Goal: Check status: Check status

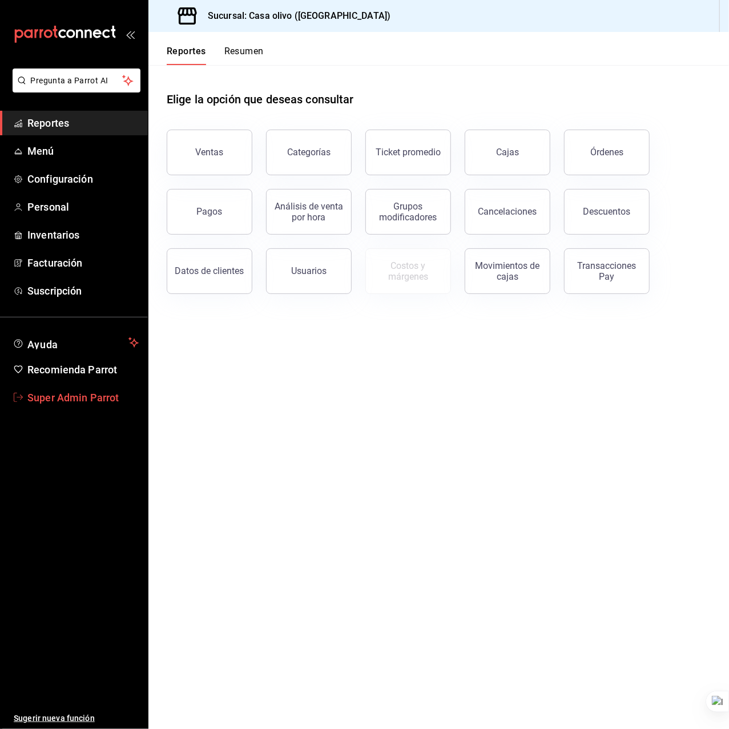
click at [64, 400] on span "Super Admin Parrot" at bounding box center [82, 397] width 111 height 15
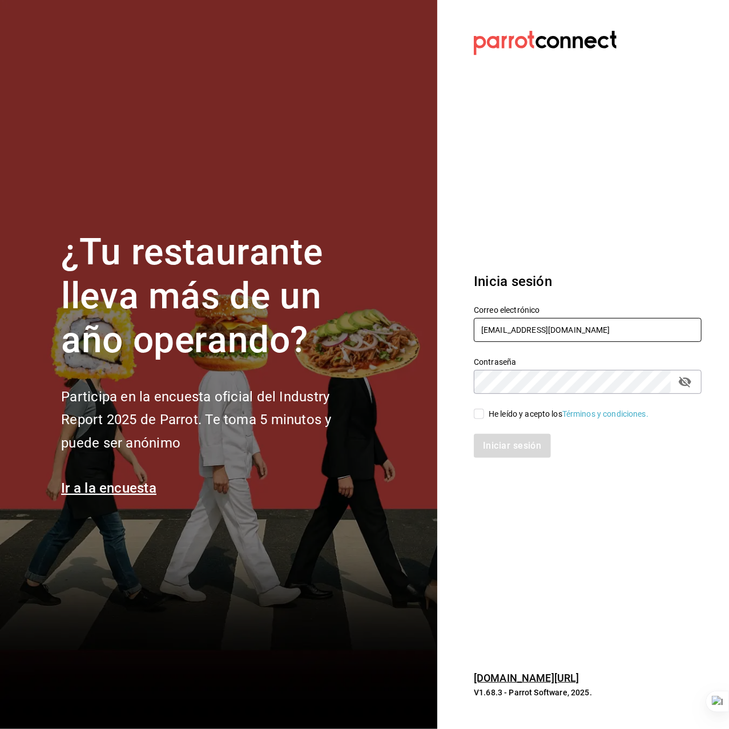
click at [552, 332] on input "mastapizza@edomex.com" at bounding box center [588, 330] width 228 height 24
type input "envida@vallarta.com"
click at [523, 414] on div "He leído y acepto los Términos y condiciones." at bounding box center [569, 414] width 160 height 12
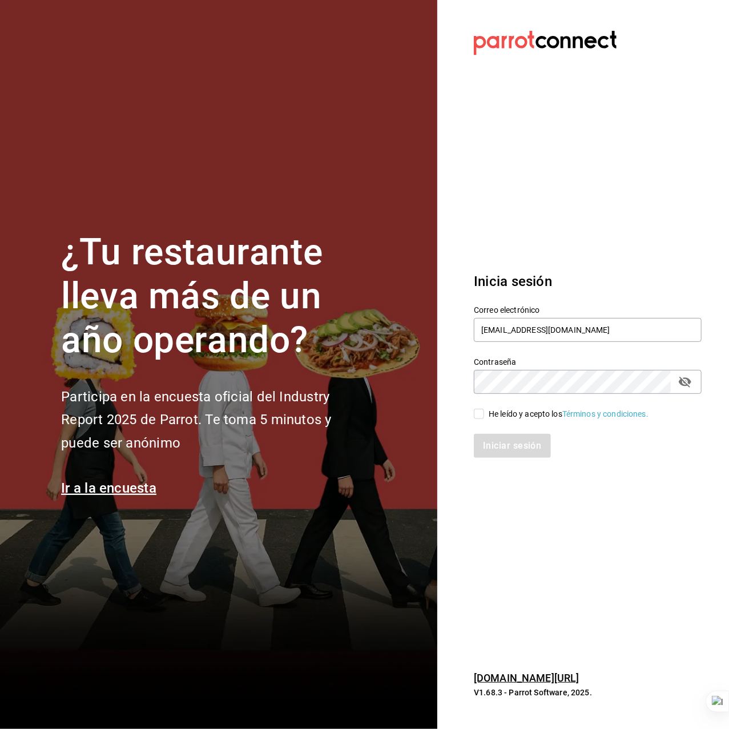
click at [484, 414] on input "He leído y acepto los Términos y condiciones." at bounding box center [479, 414] width 10 height 10
checkbox input "true"
click at [510, 446] on button "Iniciar sesión" at bounding box center [513, 446] width 78 height 24
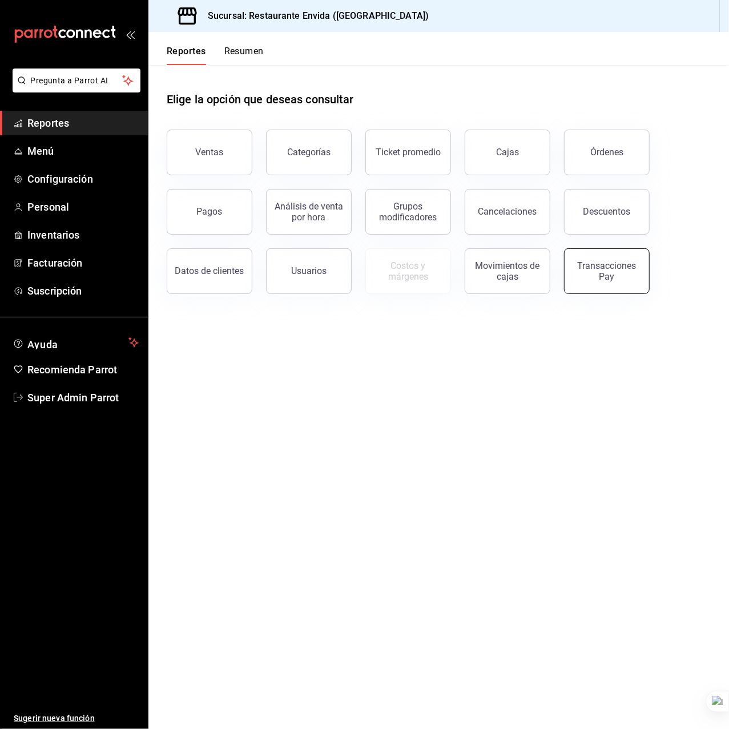
click at [622, 279] on div "Transacciones Pay" at bounding box center [606, 271] width 71 height 22
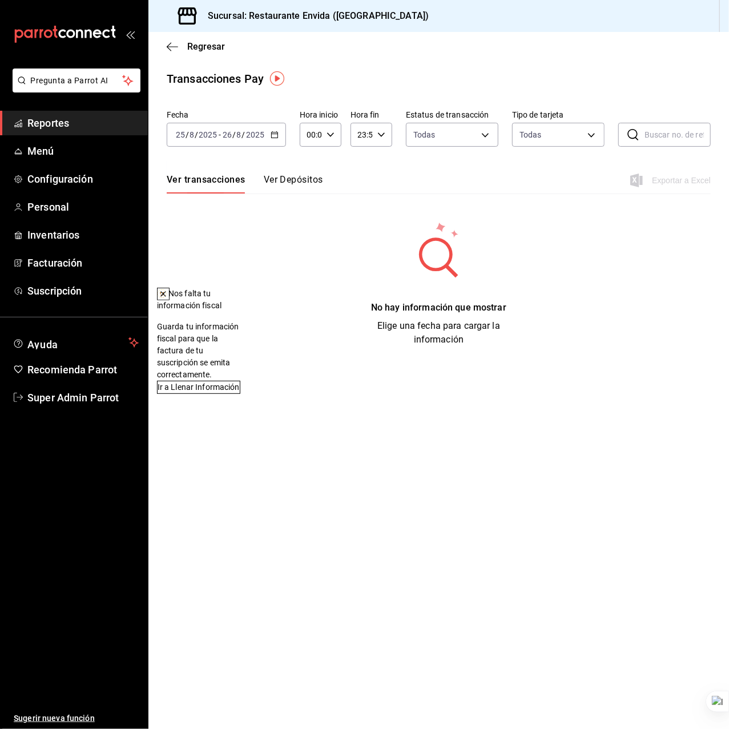
drag, startPoint x: 398, startPoint y: 297, endPoint x: 291, endPoint y: 206, distance: 141.0
click at [166, 296] on icon at bounding box center [163, 294] width 5 height 5
click at [211, 138] on input "2025" at bounding box center [207, 134] width 19 height 9
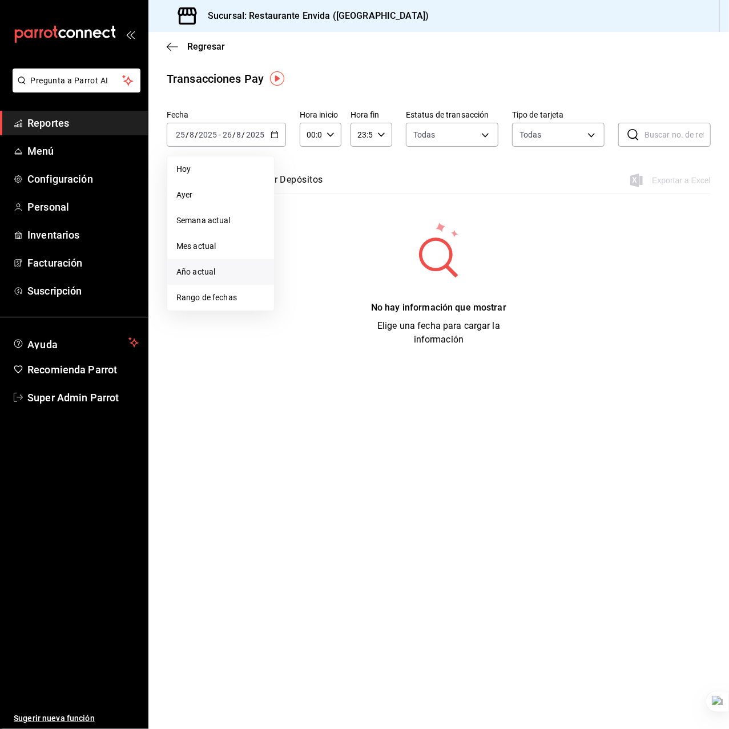
click at [226, 263] on li "Año actual" at bounding box center [220, 272] width 107 height 26
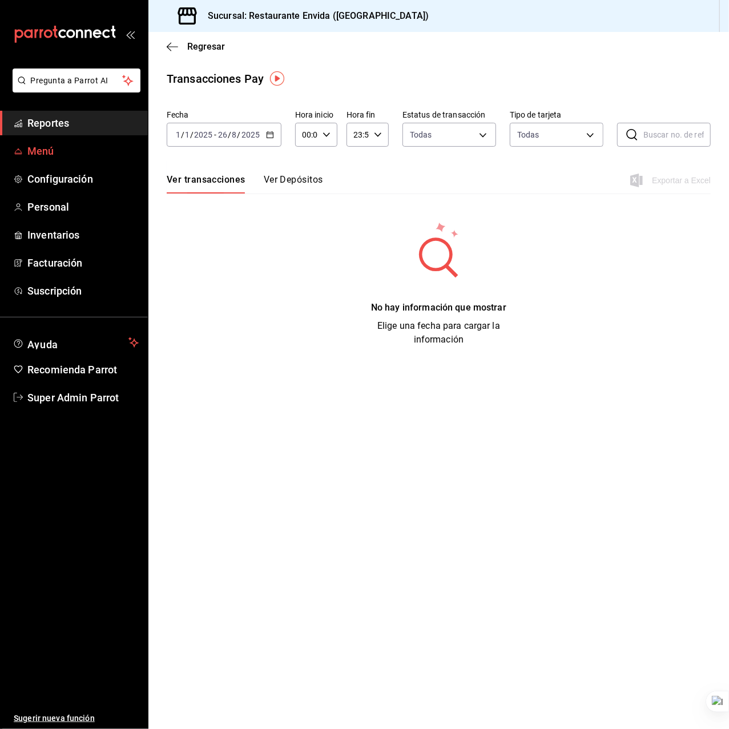
click at [69, 143] on span "Menú" at bounding box center [82, 150] width 111 height 15
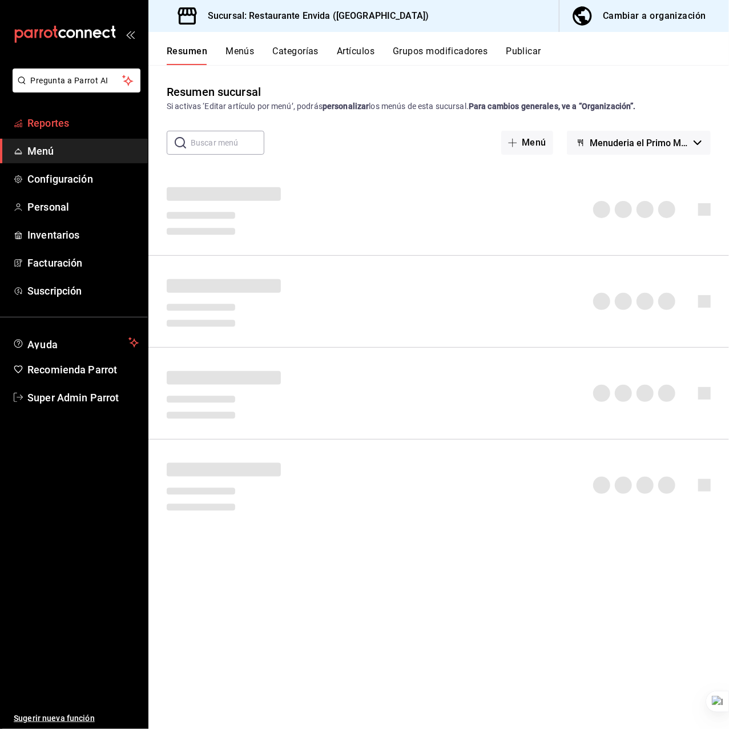
click at [64, 124] on span "Reportes" at bounding box center [82, 122] width 111 height 15
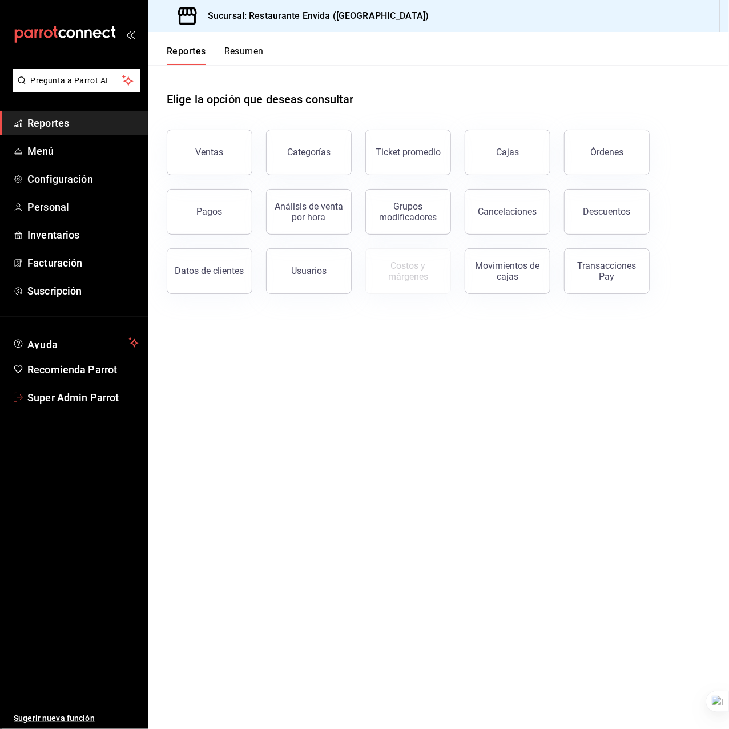
click at [68, 390] on span "Super Admin Parrot" at bounding box center [82, 397] width 111 height 15
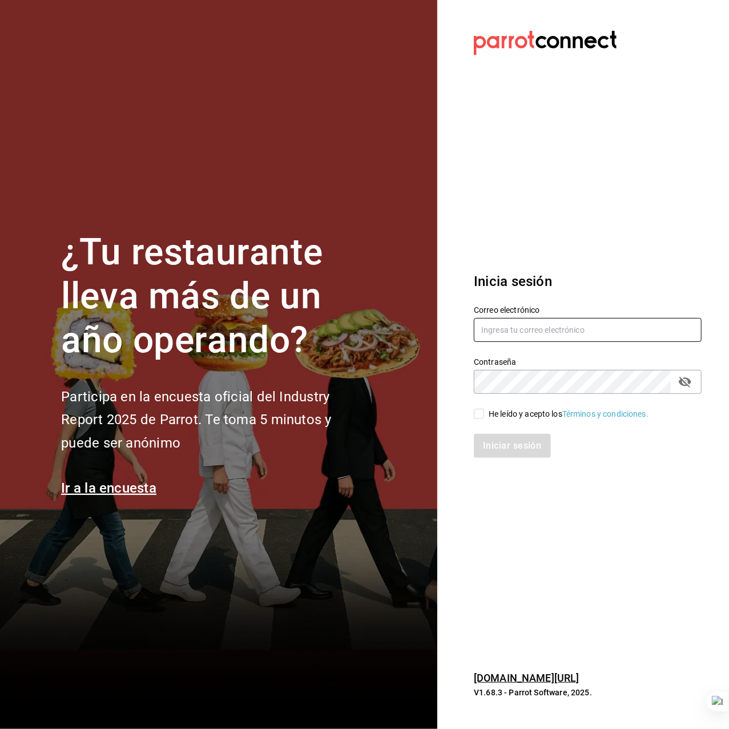
type input "[PERSON_NAME][EMAIL_ADDRESS][DOMAIN_NAME]"
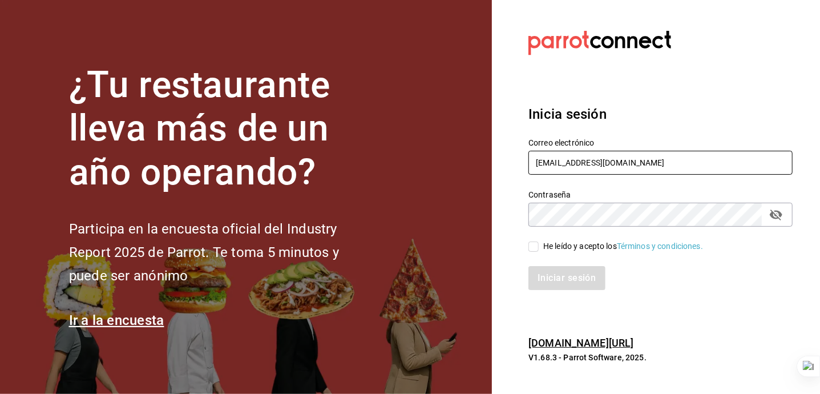
click at [551, 167] on input "[EMAIL_ADDRESS][DOMAIN_NAME]" at bounding box center [661, 163] width 264 height 24
type input "[PERSON_NAME][EMAIL_ADDRESS][DOMAIN_NAME]"
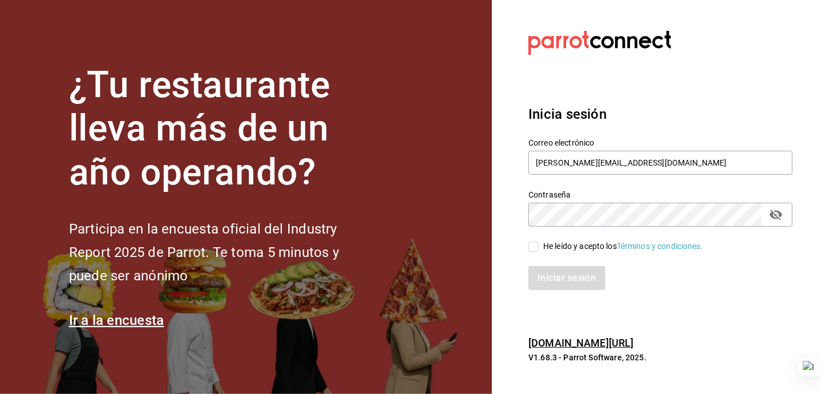
click at [595, 243] on div "He leído y acepto los Términos y condiciones." at bounding box center [623, 246] width 160 height 12
click at [539, 243] on input "He leído y acepto los Términos y condiciones." at bounding box center [534, 246] width 10 height 10
checkbox input "true"
click at [589, 279] on button "Iniciar sesión" at bounding box center [568, 278] width 78 height 24
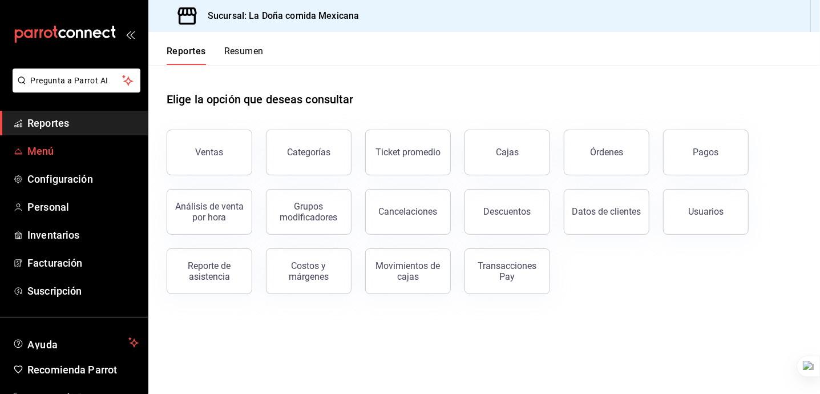
click at [55, 156] on span "Menú" at bounding box center [82, 150] width 111 height 15
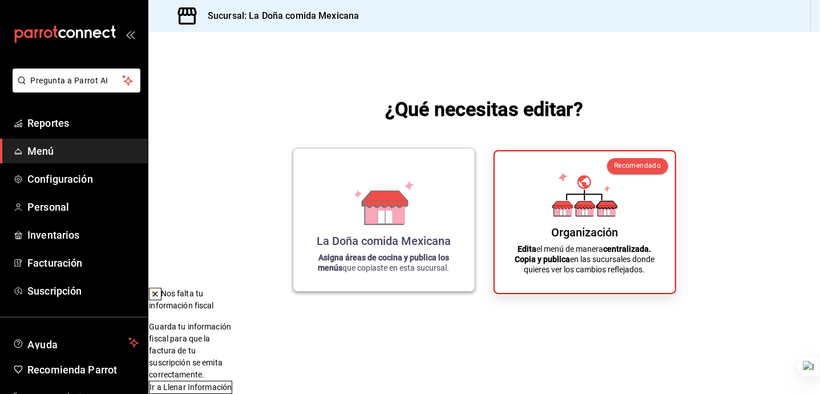
click at [354, 208] on icon at bounding box center [384, 202] width 65 height 45
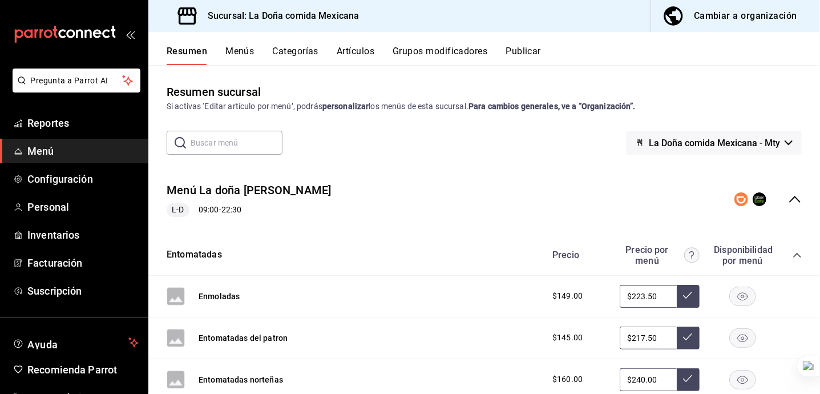
click at [517, 40] on div "Resumen Menús Categorías Artículos Grupos modificadores Publicar" at bounding box center [484, 48] width 672 height 33
click at [526, 47] on button "Publicar" at bounding box center [523, 55] width 35 height 19
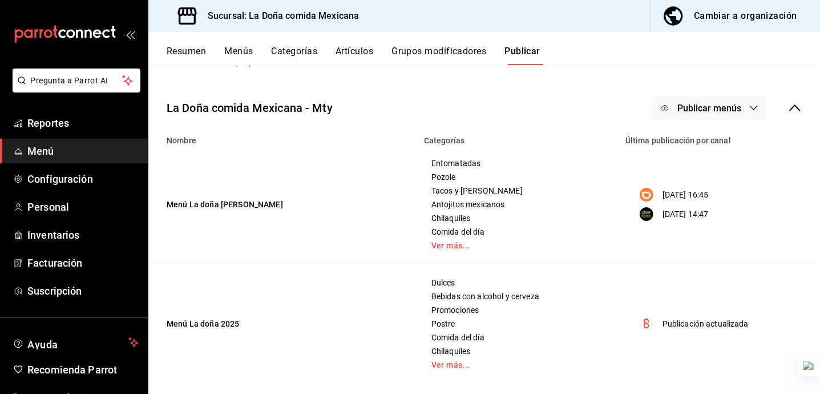
scroll to position [50, 0]
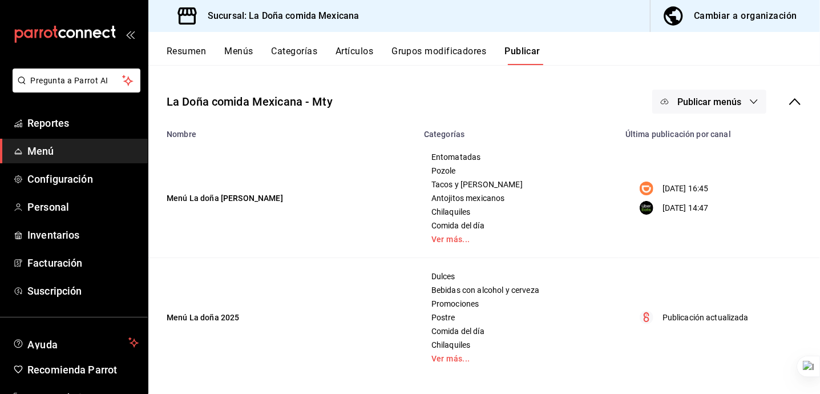
click at [188, 54] on button "Resumen" at bounding box center [186, 55] width 39 height 19
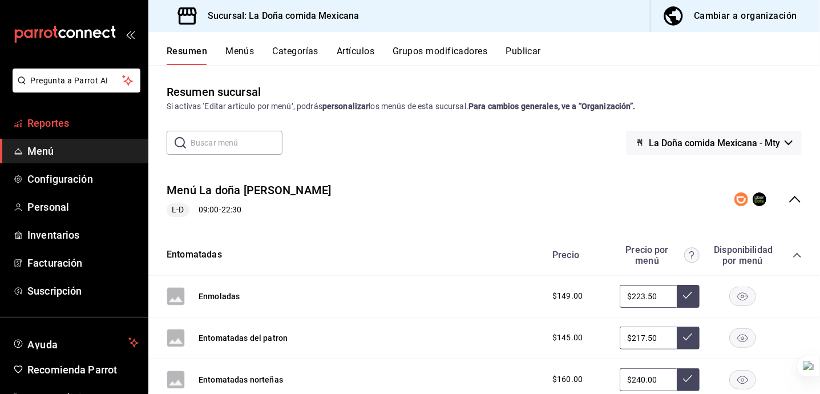
click at [86, 121] on span "Reportes" at bounding box center [82, 122] width 111 height 15
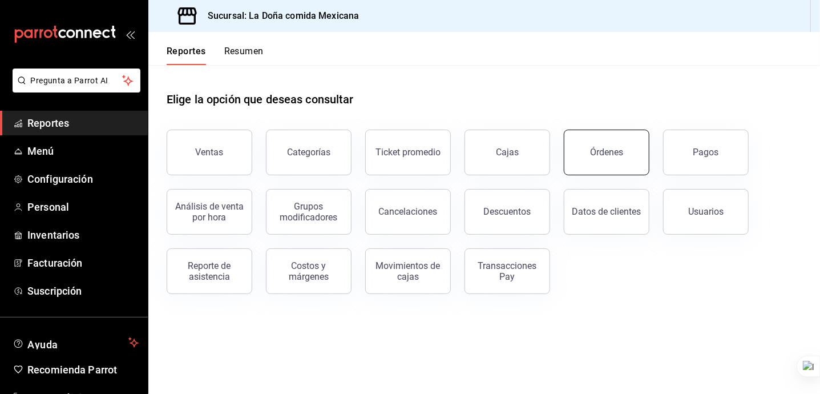
click at [573, 158] on button "Órdenes" at bounding box center [607, 153] width 86 height 46
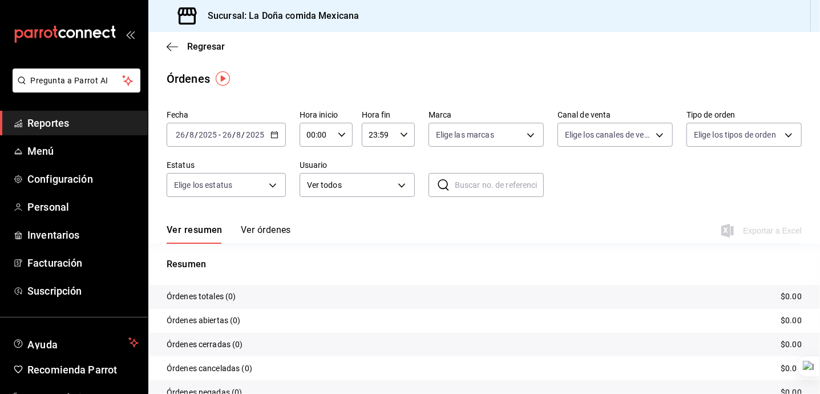
click at [229, 139] on input "26" at bounding box center [227, 134] width 10 height 9
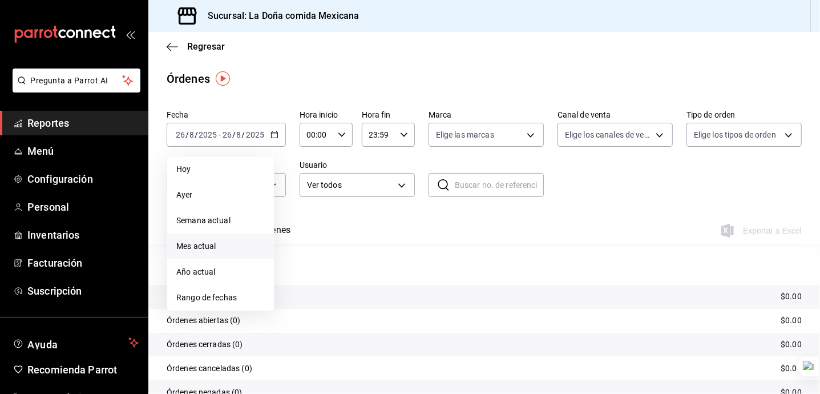
click at [221, 245] on span "Mes actual" at bounding box center [220, 246] width 88 height 12
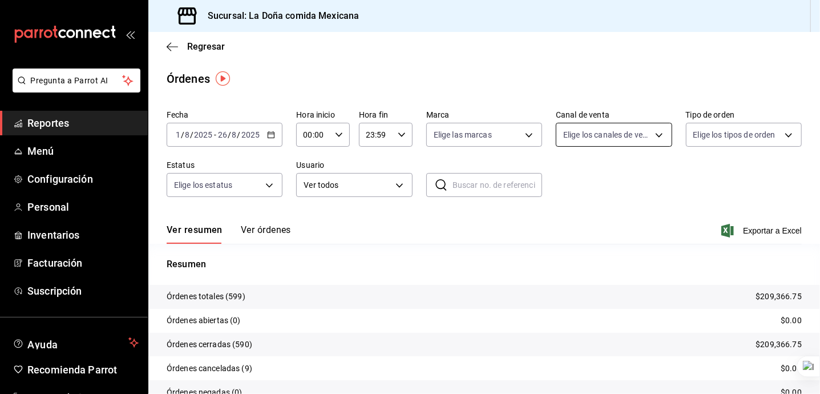
click at [654, 138] on body "Pregunta a Parrot AI Reportes Menú Configuración Personal Inventarios Facturaci…" at bounding box center [410, 197] width 820 height 394
click at [596, 295] on span "DiDi Food" at bounding box center [619, 294] width 77 height 12
type input "DIDI_FOOD"
checkbox input "true"
click at [461, 237] on div at bounding box center [410, 197] width 820 height 394
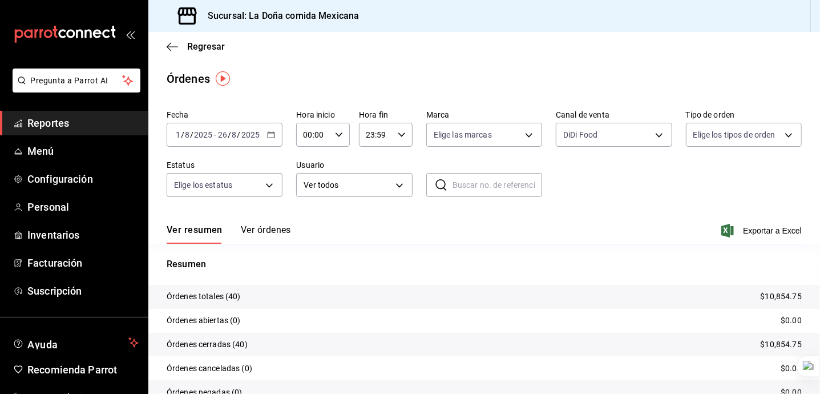
click at [275, 229] on button "Ver órdenes" at bounding box center [266, 233] width 50 height 19
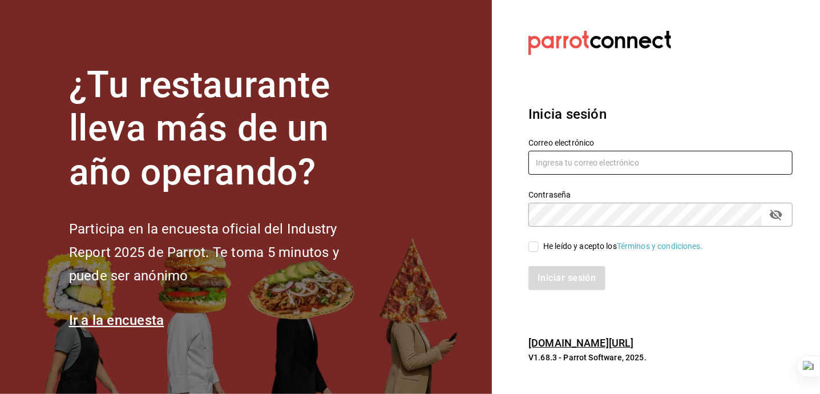
type input "[PERSON_NAME][EMAIL_ADDRESS][DOMAIN_NAME]"
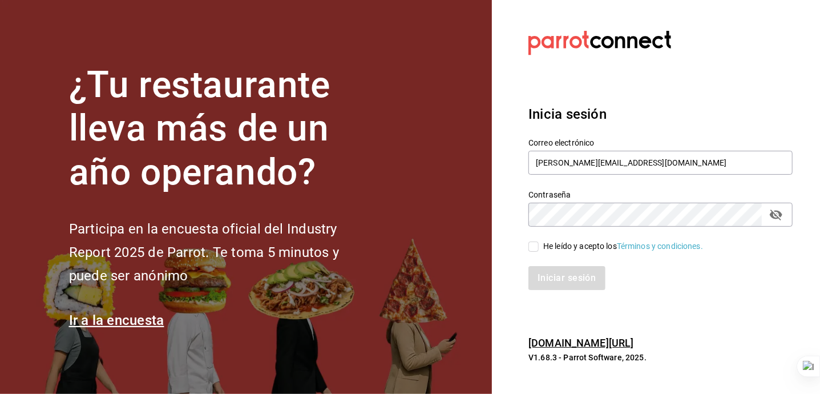
click at [535, 245] on input "He leído y acepto los Términos y condiciones." at bounding box center [534, 246] width 10 height 10
checkbox input "true"
click at [553, 277] on button "Iniciar sesión" at bounding box center [568, 278] width 78 height 24
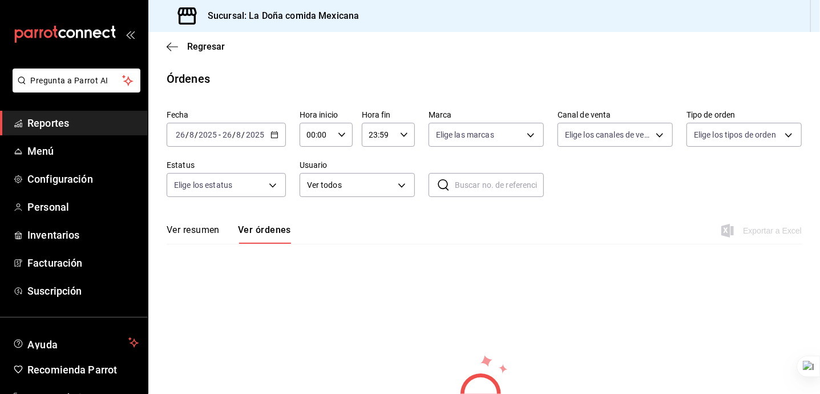
click at [87, 121] on span "Reportes" at bounding box center [82, 122] width 111 height 15
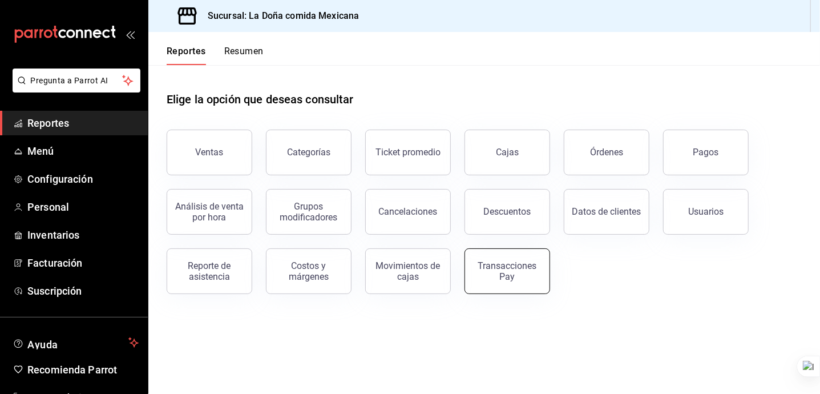
click at [495, 263] on div "Transacciones Pay" at bounding box center [507, 271] width 71 height 22
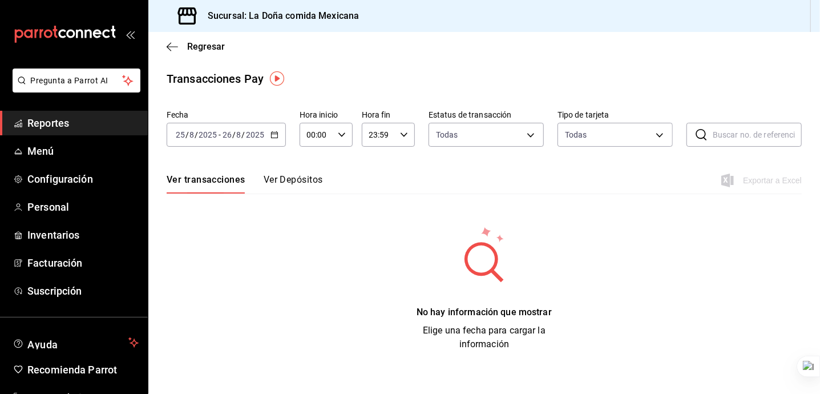
click at [199, 131] on input "2025" at bounding box center [207, 134] width 19 height 9
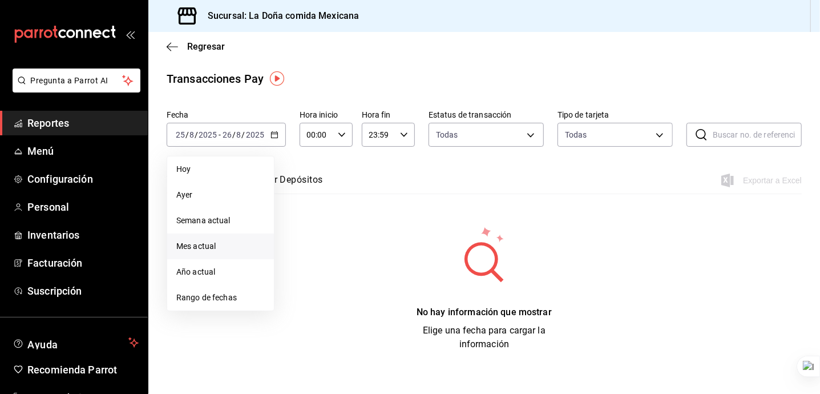
click at [209, 257] on li "Mes actual" at bounding box center [220, 246] width 107 height 26
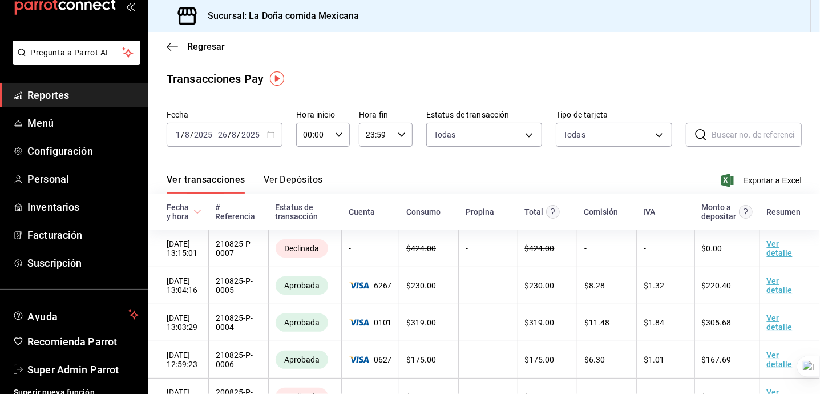
scroll to position [37, 0]
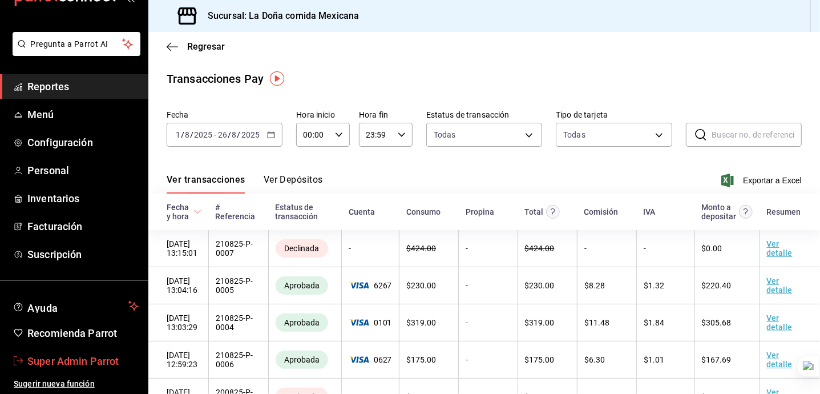
click at [65, 366] on span "Super Admin Parrot" at bounding box center [82, 360] width 111 height 15
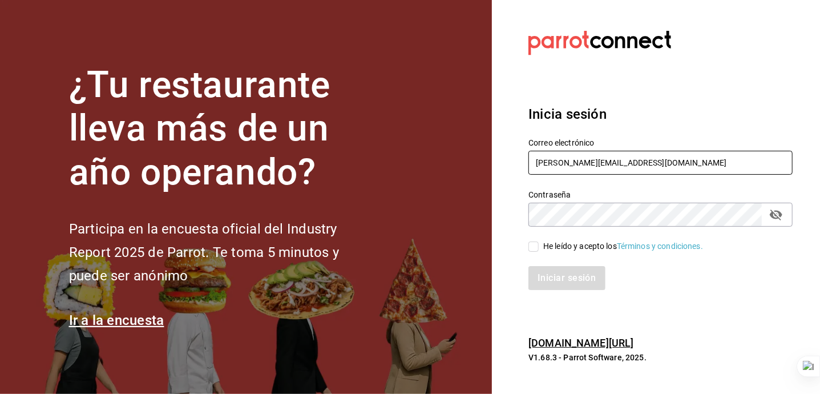
click at [610, 165] on input "ladona@comidamexicana.com" at bounding box center [661, 163] width 264 height 24
type input "inkultur@sanpedro.com"
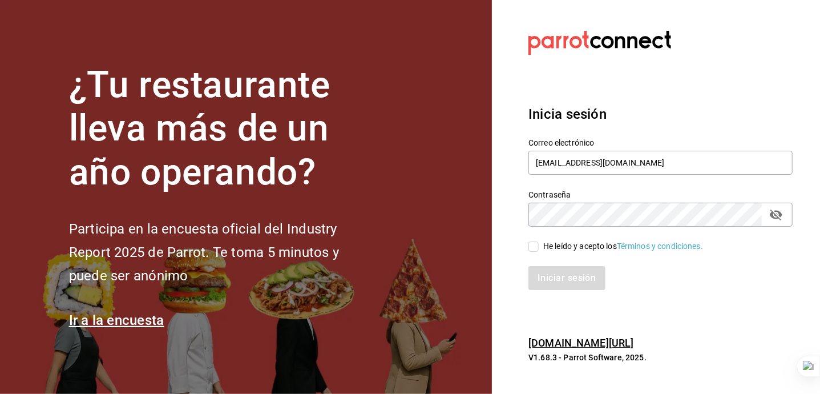
click at [585, 244] on div "He leído y acepto los Términos y condiciones." at bounding box center [623, 246] width 160 height 12
click at [539, 244] on input "He leído y acepto los Términos y condiciones." at bounding box center [534, 246] width 10 height 10
checkbox input "true"
click at [582, 280] on button "Iniciar sesión" at bounding box center [568, 278] width 78 height 24
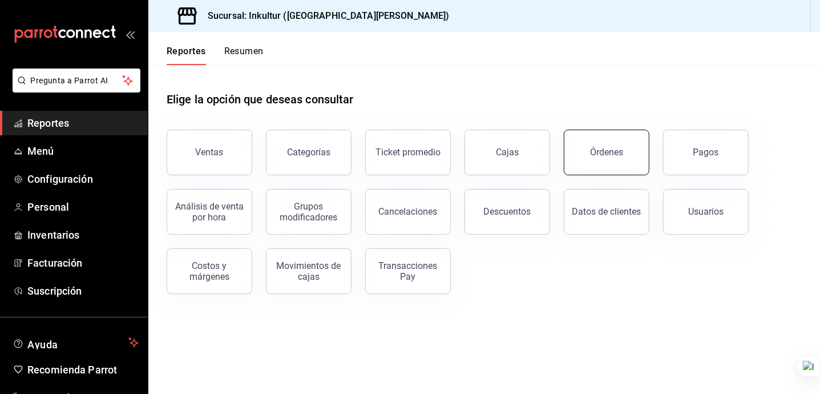
click at [574, 158] on button "Órdenes" at bounding box center [607, 153] width 86 height 46
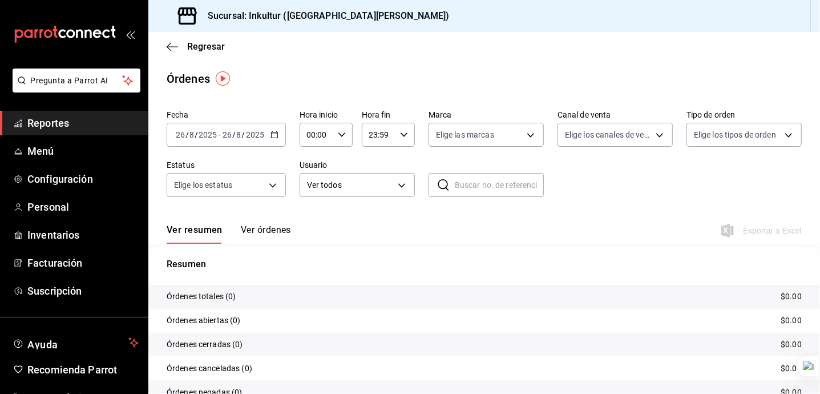
click at [241, 139] on input "8" at bounding box center [239, 134] width 6 height 9
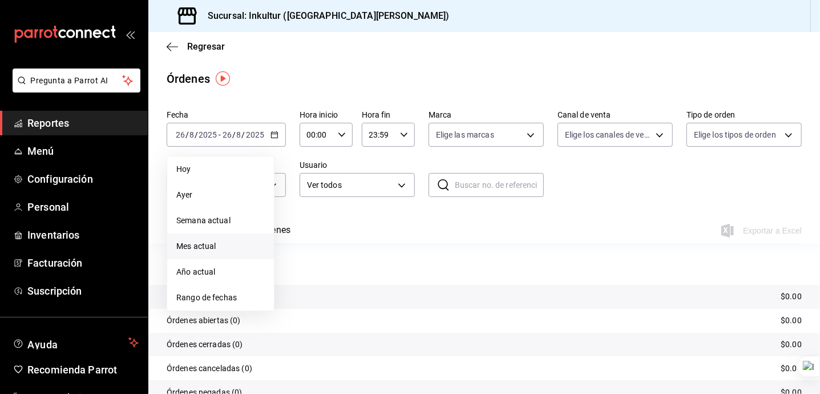
click at [220, 238] on li "Mes actual" at bounding box center [220, 246] width 107 height 26
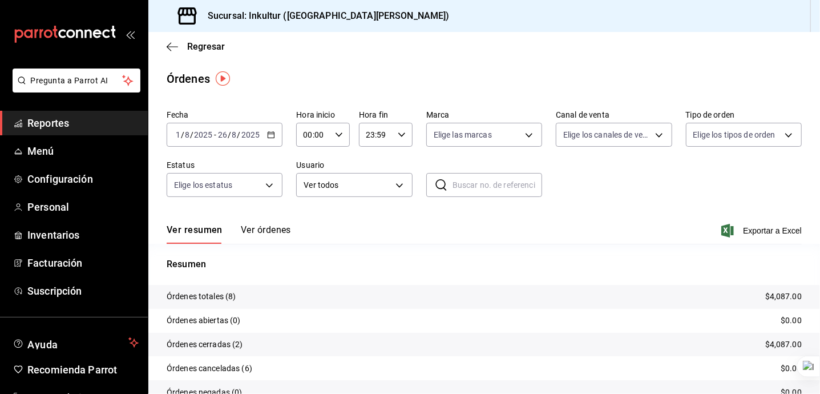
click at [557, 275] on div "Resumen Órdenes totales (8) $4,087.00 Órdenes abiertas (0) $0.00 Órdenes cerrad…" at bounding box center [484, 337] width 672 height 160
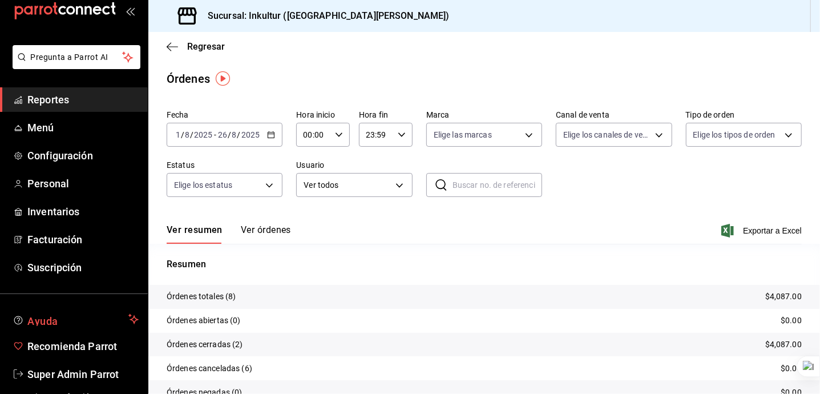
scroll to position [37, 0]
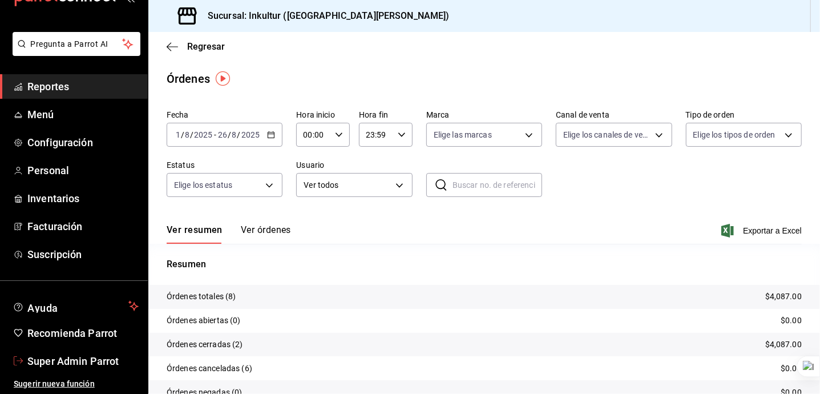
click at [74, 360] on span "Super Admin Parrot" at bounding box center [82, 360] width 111 height 15
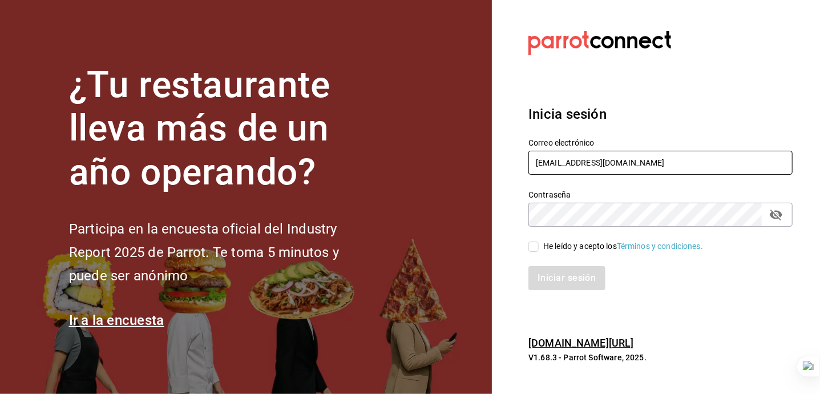
click at [661, 163] on input "inkultur@sanpedro.com" at bounding box center [661, 163] width 264 height 24
type input "wikos@huixquilucan.com"
click at [544, 245] on div "He leído y acepto los Términos y condiciones." at bounding box center [623, 246] width 160 height 12
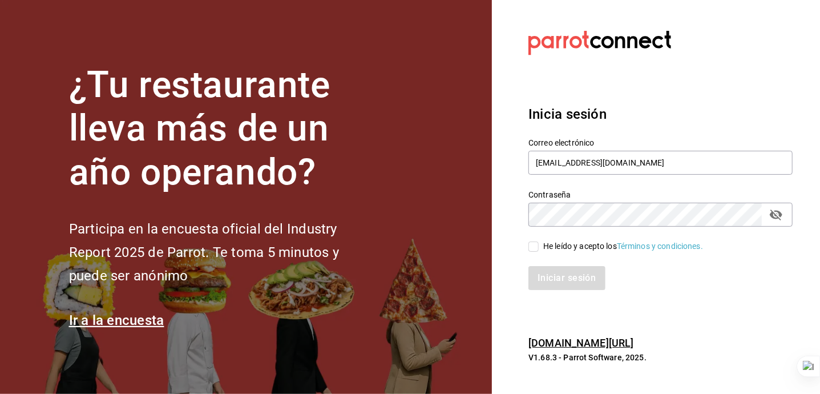
click at [539, 245] on input "He leído y acepto los Términos y condiciones." at bounding box center [534, 246] width 10 height 10
checkbox input "true"
click at [560, 271] on button "Iniciar sesión" at bounding box center [568, 278] width 78 height 24
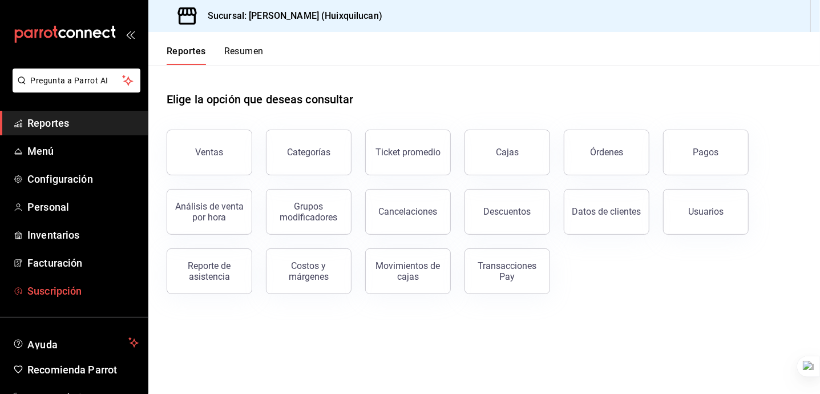
click at [50, 292] on span "Suscripción" at bounding box center [82, 290] width 111 height 15
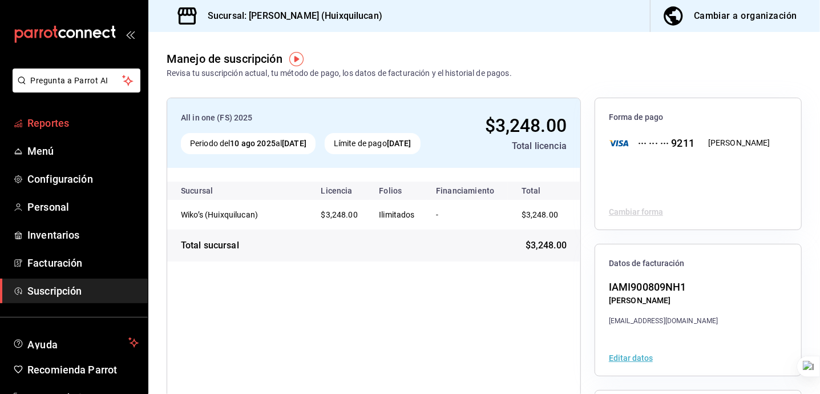
click at [14, 113] on link "Reportes" at bounding box center [74, 123] width 148 height 25
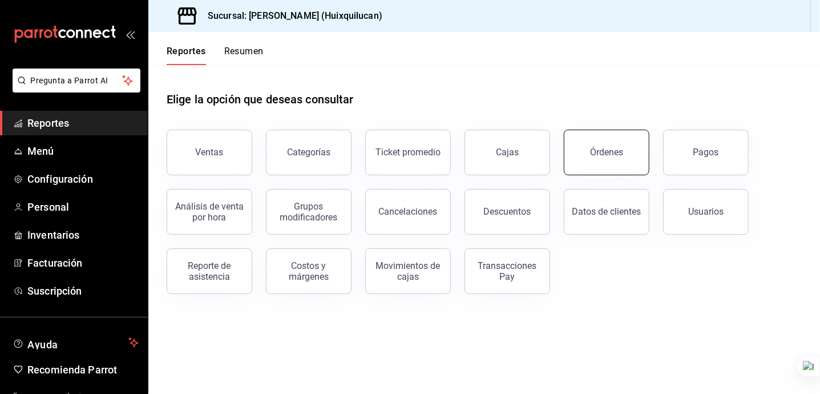
click at [583, 142] on button "Órdenes" at bounding box center [607, 153] width 86 height 46
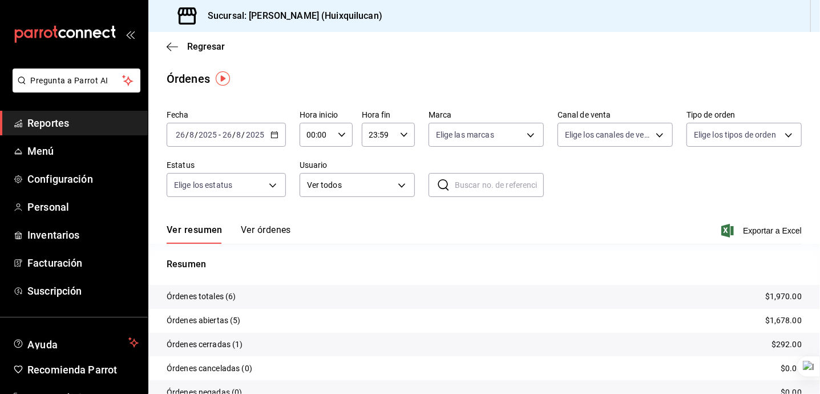
click at [368, 217] on div "Ver resumen Ver órdenes Exportar a Excel" at bounding box center [484, 227] width 635 height 33
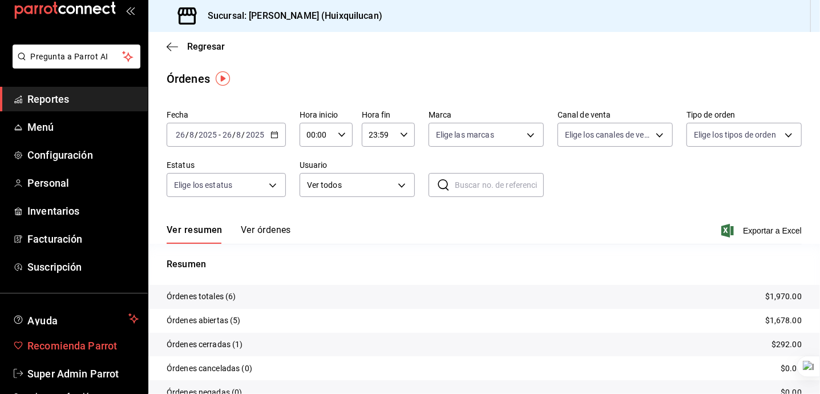
scroll to position [37, 0]
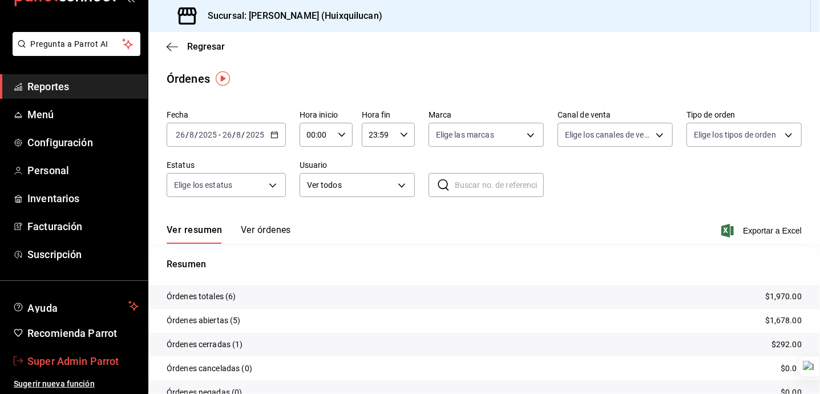
click at [87, 366] on span "Super Admin Parrot" at bounding box center [82, 360] width 111 height 15
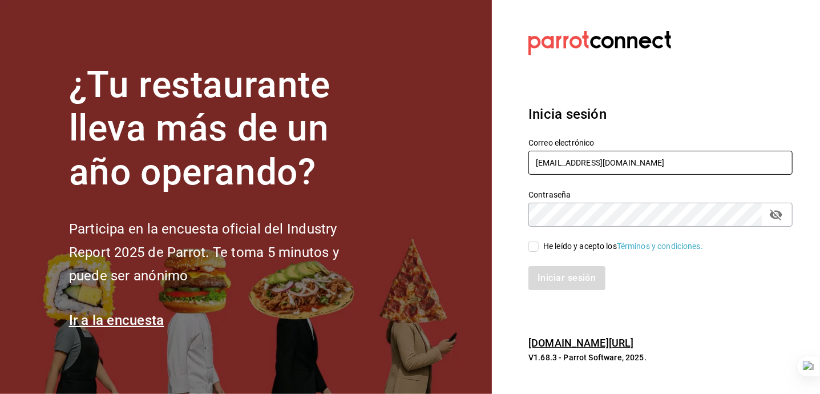
click at [701, 156] on input "wikos@huixquilucan.com" at bounding box center [661, 163] width 264 height 24
type input "monchoso@tamps.com"
click at [558, 240] on div "He leído y acepto los Términos y condiciones." at bounding box center [661, 246] width 264 height 13
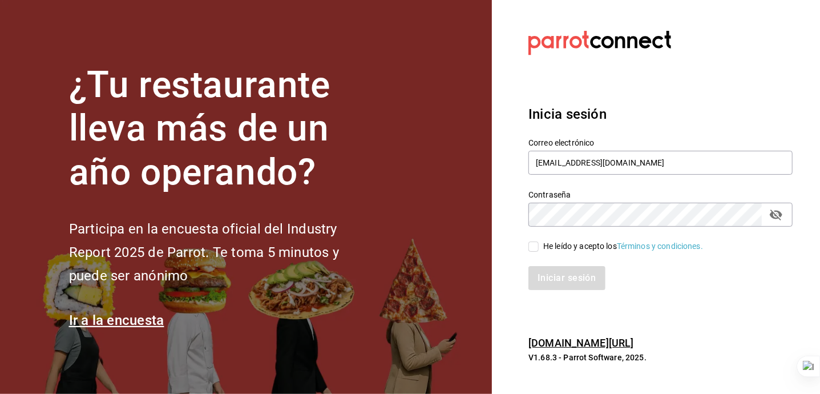
click at [563, 250] on div "He leído y acepto los Términos y condiciones." at bounding box center [623, 246] width 160 height 12
click at [539, 250] on input "He leído y acepto los Términos y condiciones." at bounding box center [534, 246] width 10 height 10
checkbox input "true"
click at [570, 277] on button "Iniciar sesión" at bounding box center [568, 278] width 78 height 24
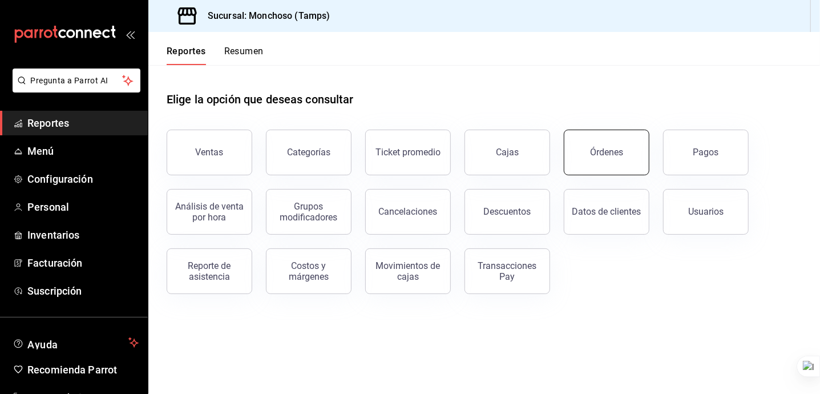
click at [618, 150] on div "Órdenes" at bounding box center [606, 152] width 33 height 11
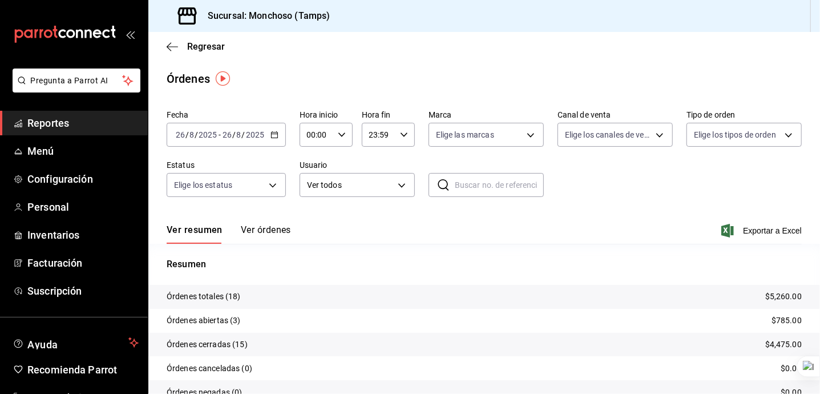
click at [203, 142] on div "[DATE] [DATE] - [DATE] [DATE]" at bounding box center [226, 135] width 119 height 24
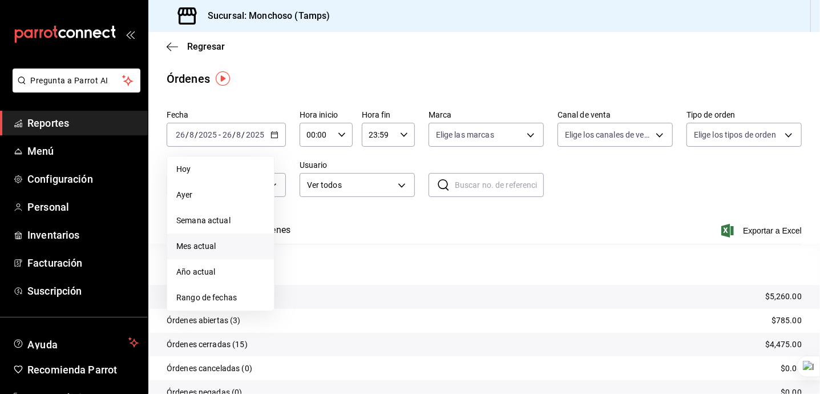
click at [236, 241] on span "Mes actual" at bounding box center [220, 246] width 88 height 12
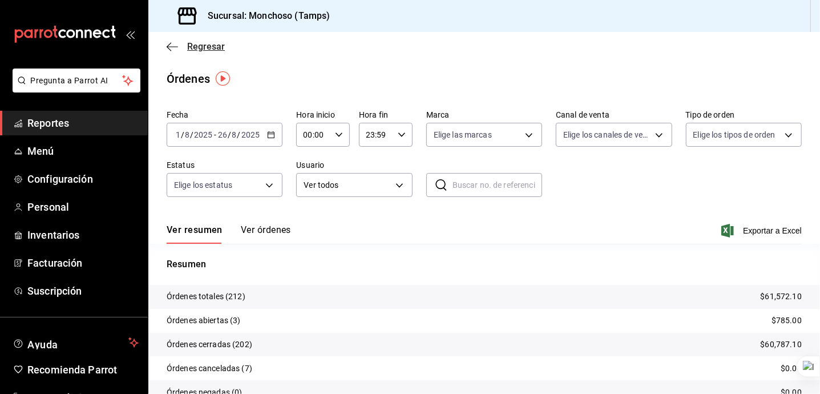
click at [176, 50] on icon "button" at bounding box center [172, 47] width 11 height 10
